Goal: Check status: Check status

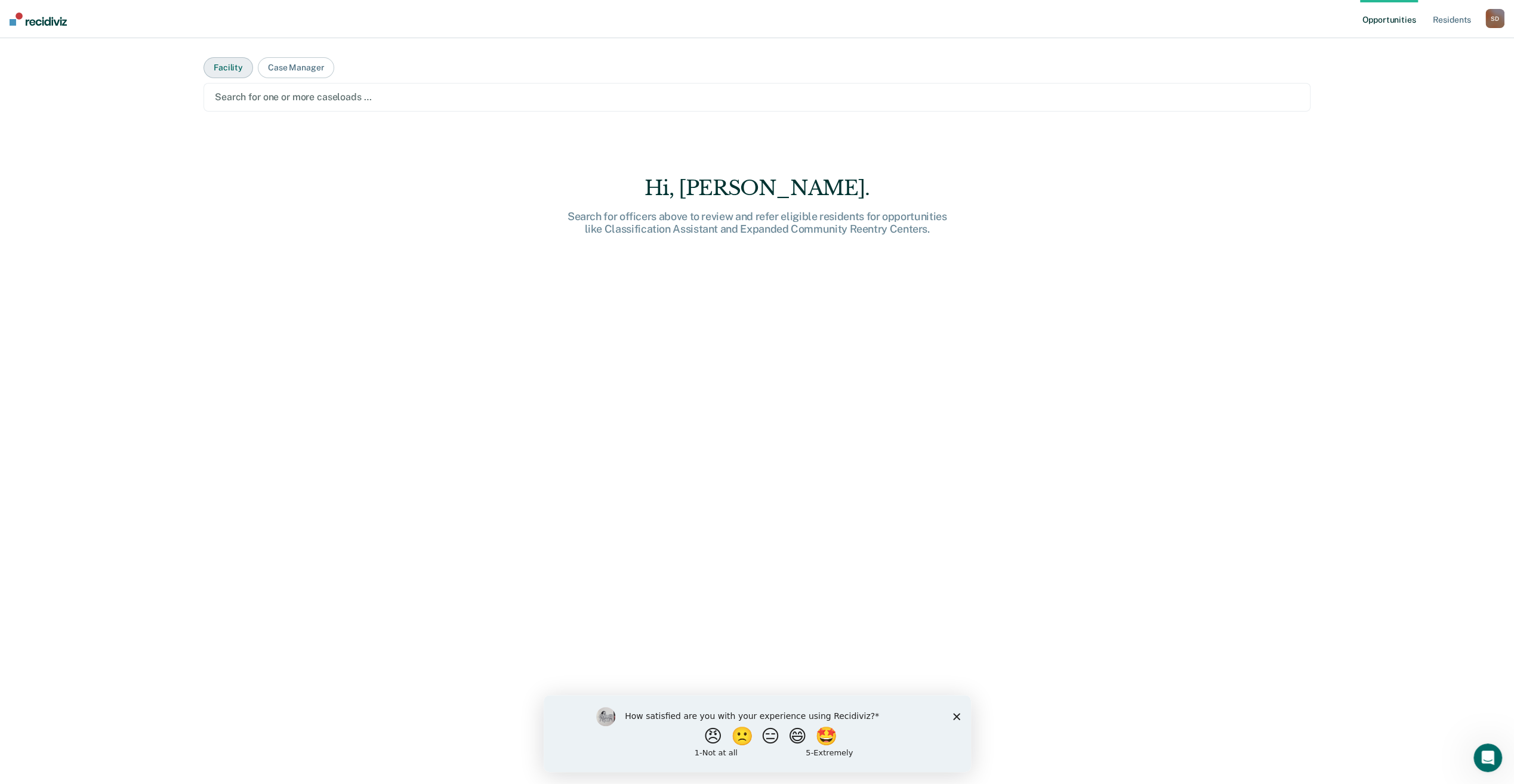
click at [225, 66] on button "Facility" at bounding box center [228, 68] width 49 height 21
click at [219, 68] on button "Facility" at bounding box center [228, 68] width 49 height 21
click at [219, 68] on button "Facility" at bounding box center [228, 68] width 49 height 21
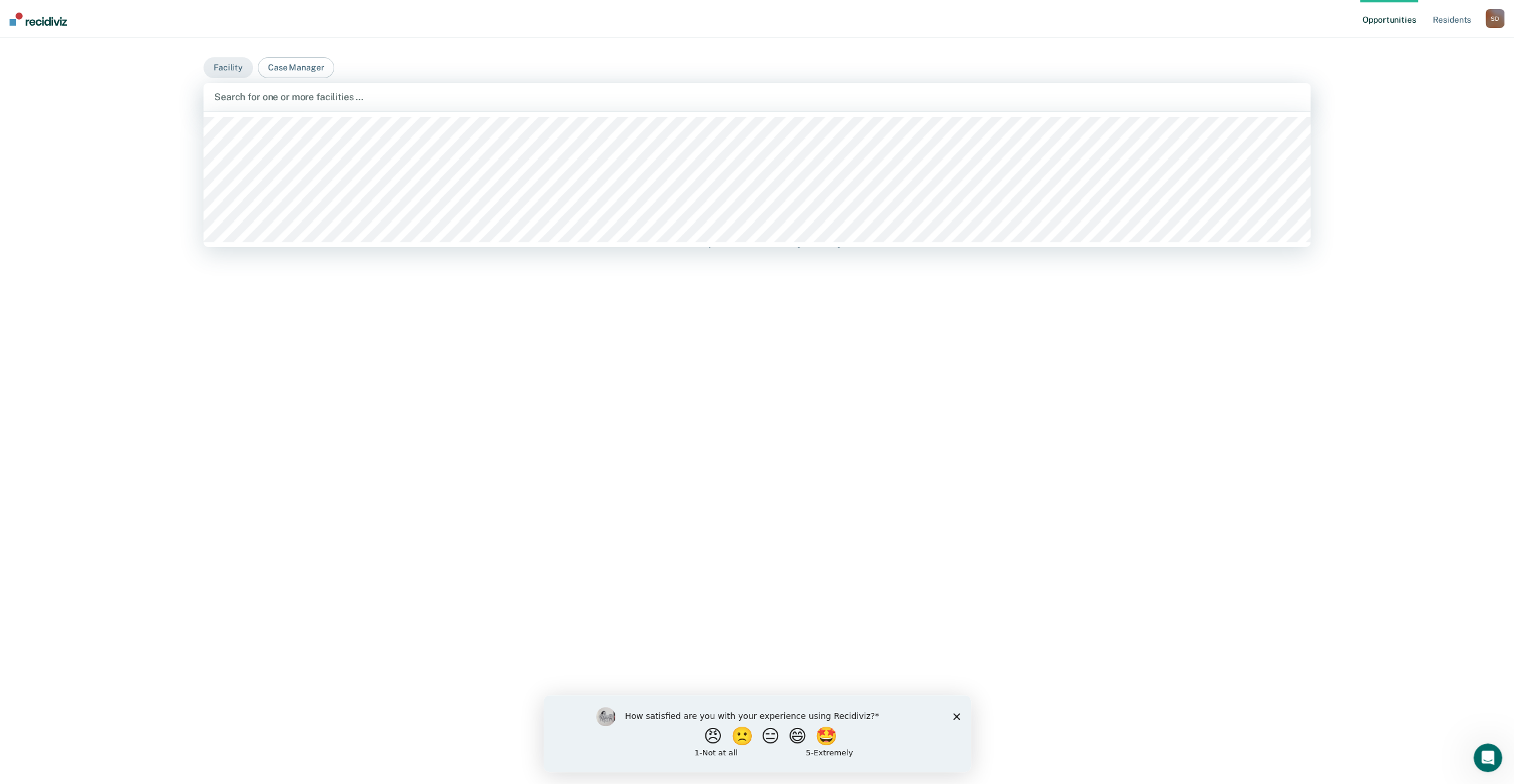
click at [222, 96] on div at bounding box center [757, 97] width 1085 height 14
type input "p"
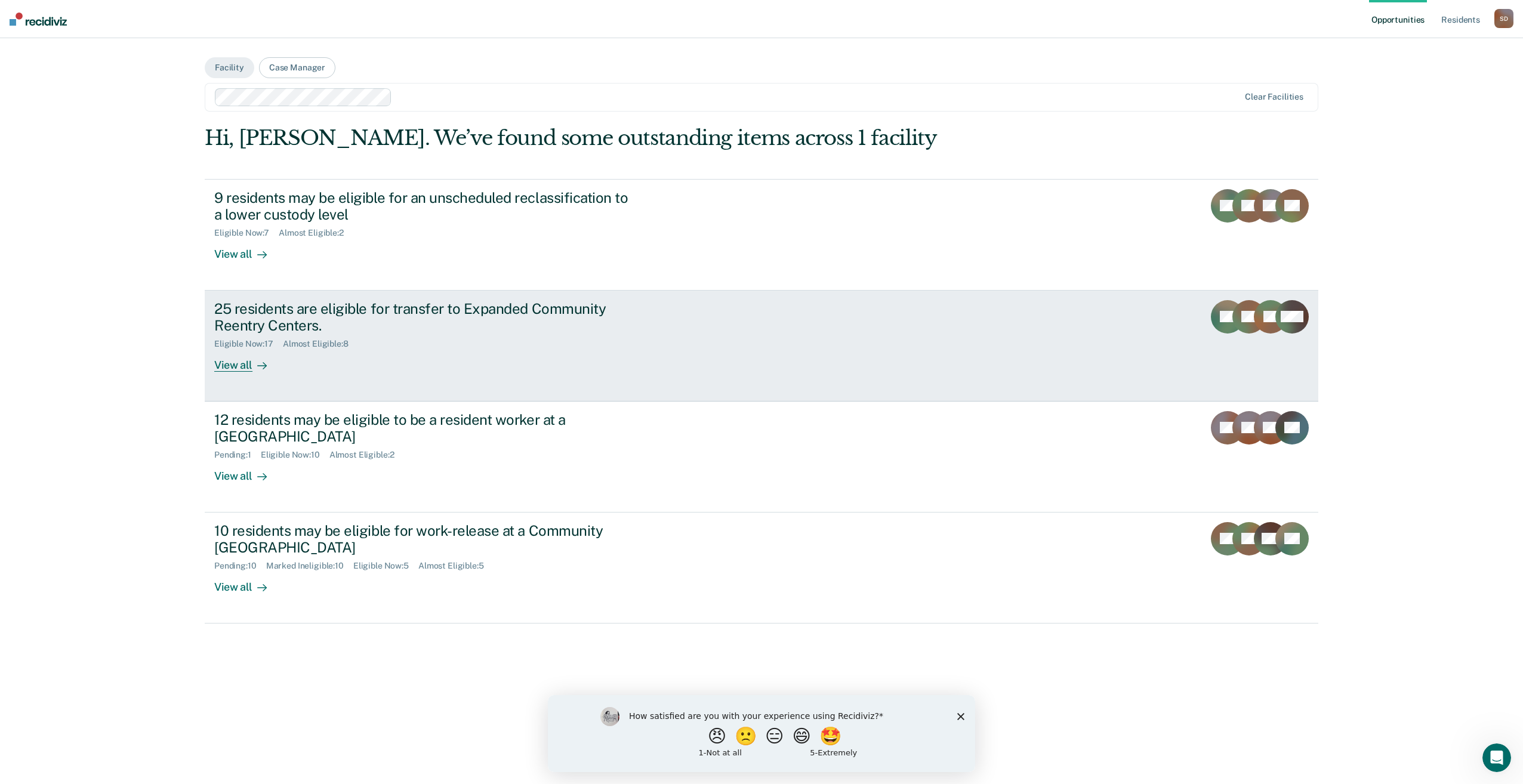
click at [266, 311] on div "25 residents are eligible for transfer to Expanded Community Reentry Centers." at bounding box center [424, 317] width 419 height 35
